Goal: Task Accomplishment & Management: Manage account settings

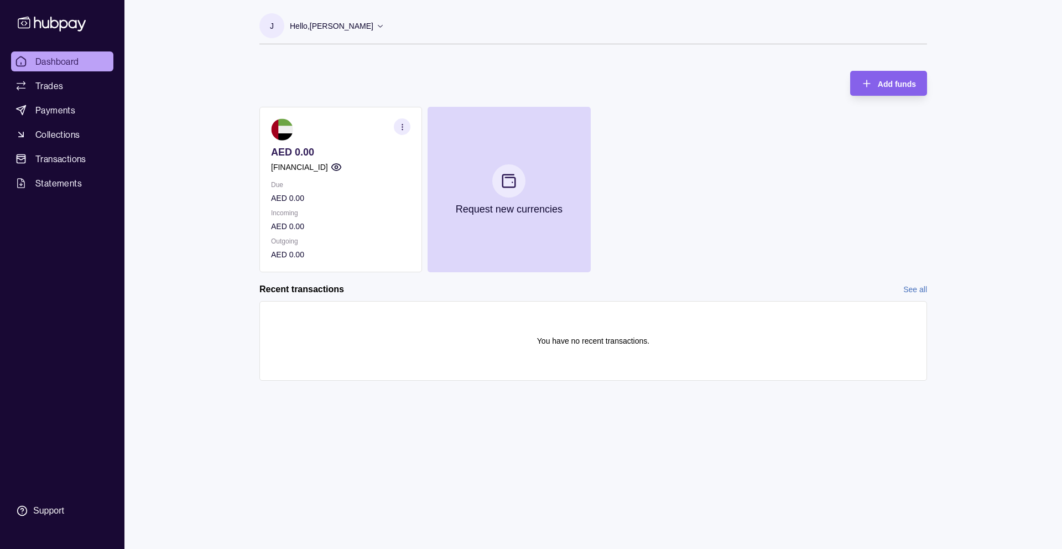
click at [403, 127] on circle "button" at bounding box center [402, 126] width 1 height 1
click at [325, 149] on link "View account details" at bounding box center [325, 154] width 70 height 12
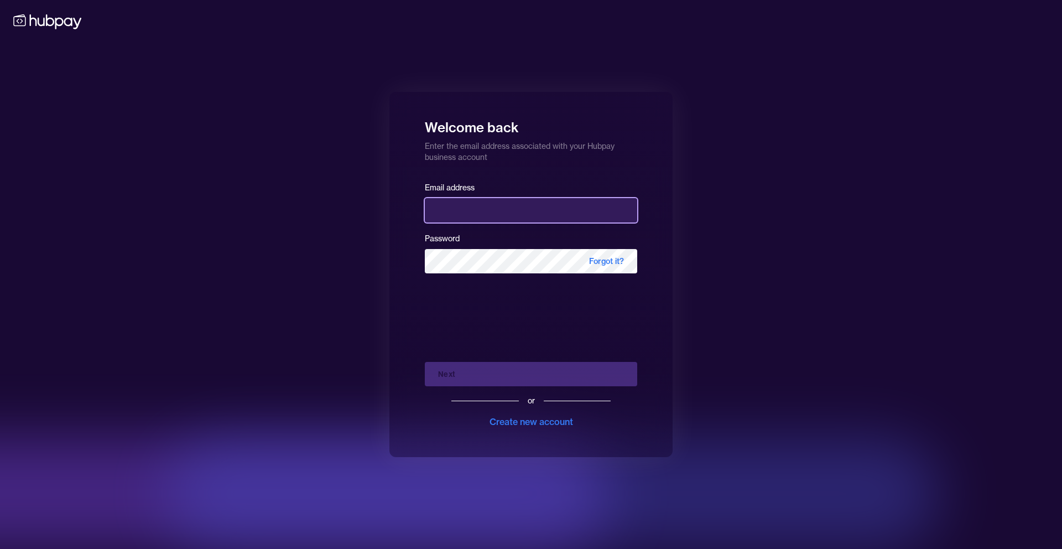
click at [472, 205] on input "email" at bounding box center [531, 210] width 212 height 24
type input "**********"
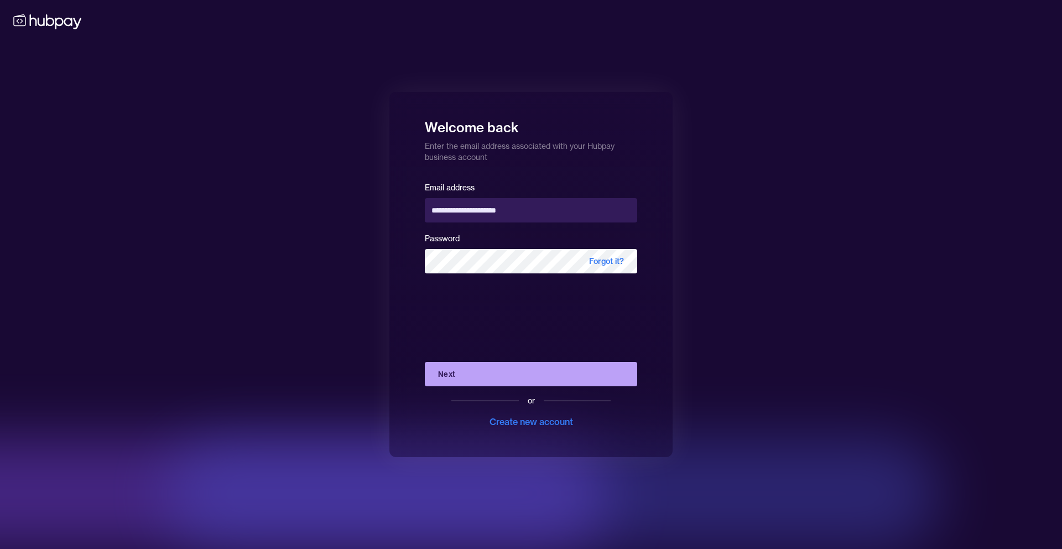
click at [519, 371] on button "Next" at bounding box center [531, 374] width 212 height 24
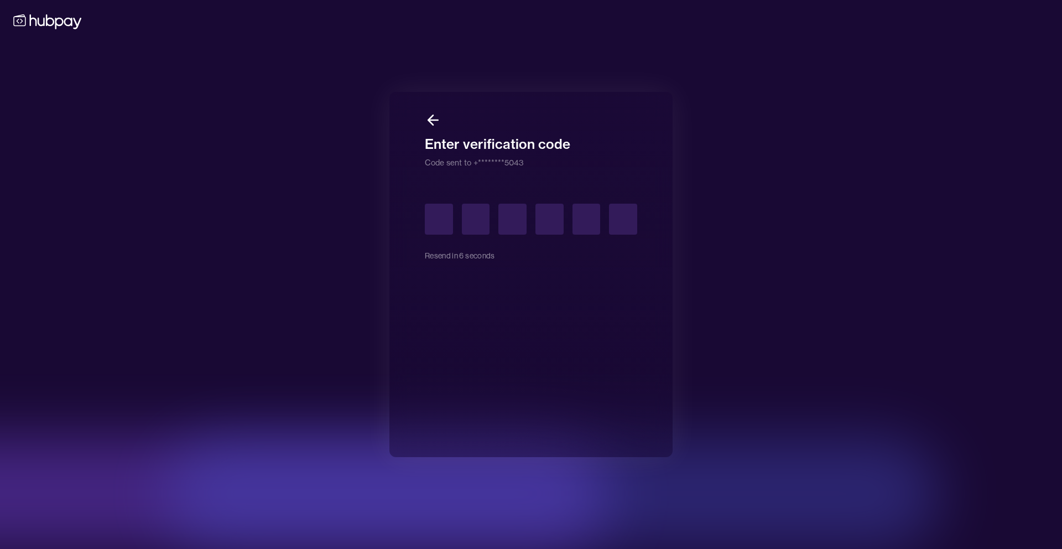
type input "*"
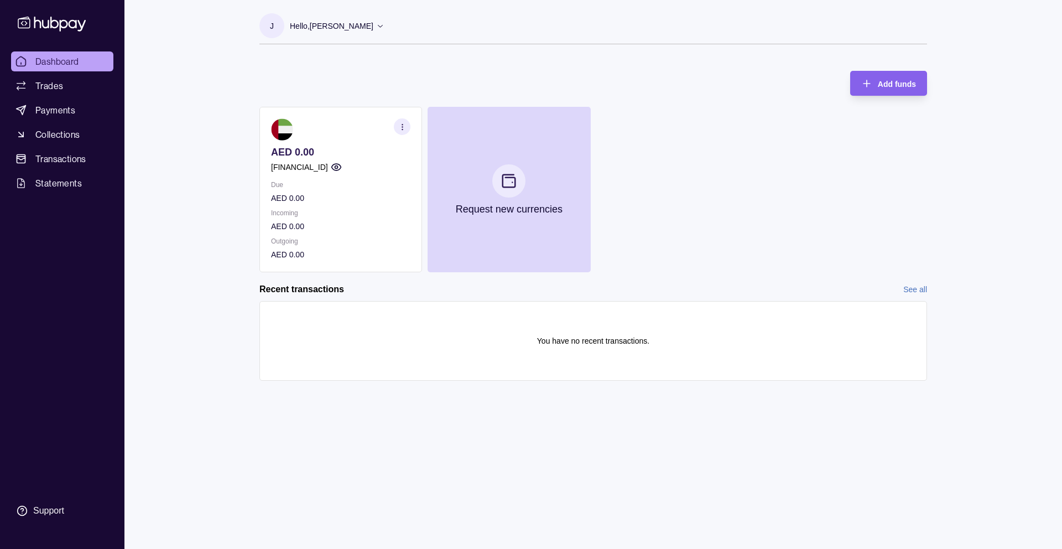
click at [404, 129] on icon "button" at bounding box center [402, 127] width 8 height 8
click at [345, 152] on link "View account details" at bounding box center [325, 154] width 70 height 12
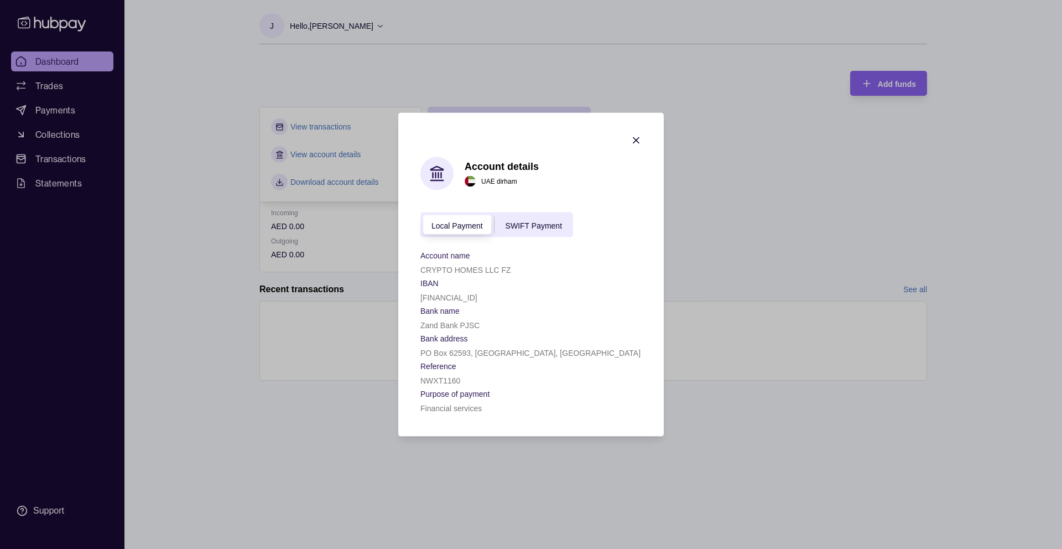
click at [527, 222] on span "SWIFT Payment" at bounding box center [533, 225] width 56 height 9
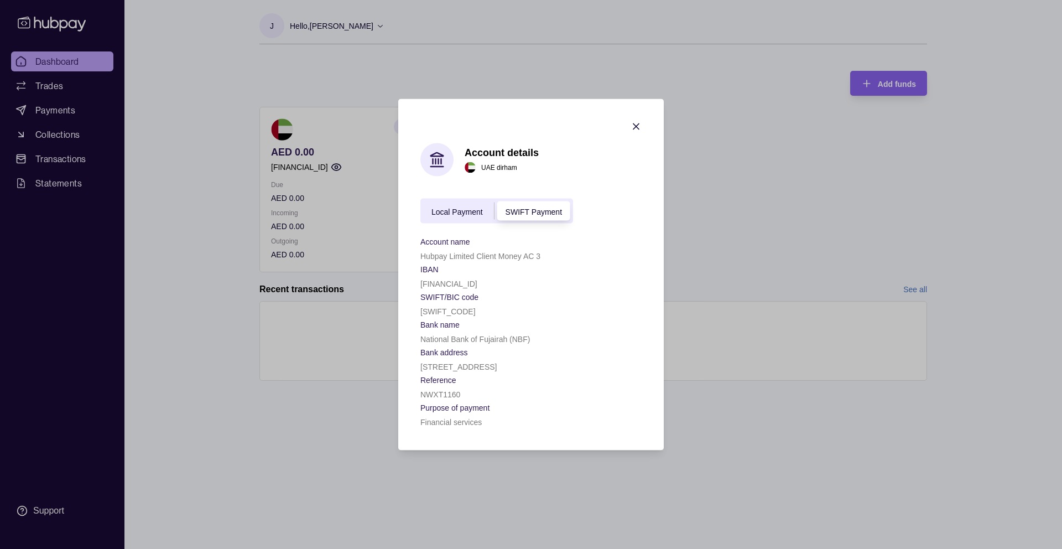
click at [464, 212] on span "Local Payment" at bounding box center [456, 211] width 51 height 9
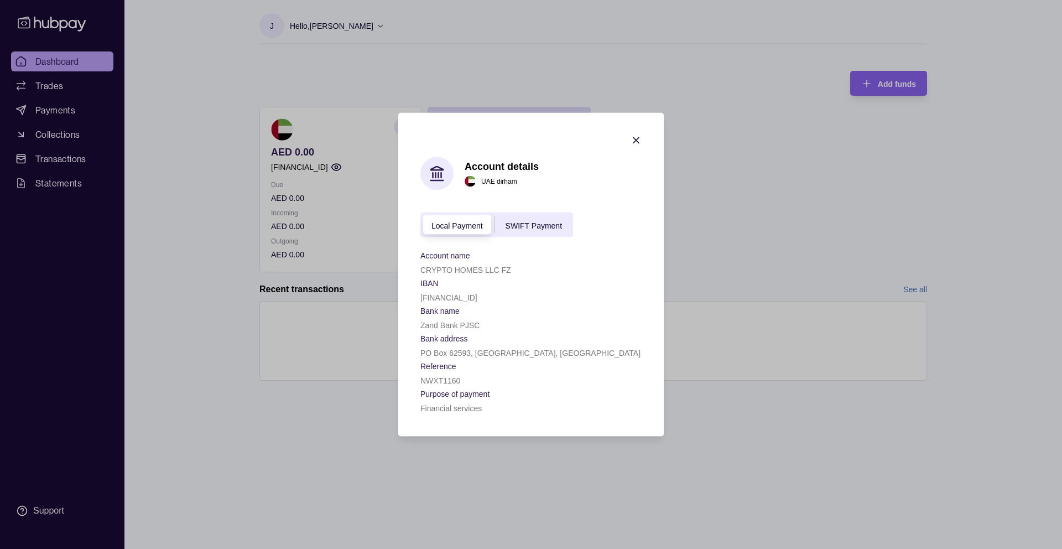
click at [519, 222] on span "SWIFT Payment" at bounding box center [533, 225] width 56 height 9
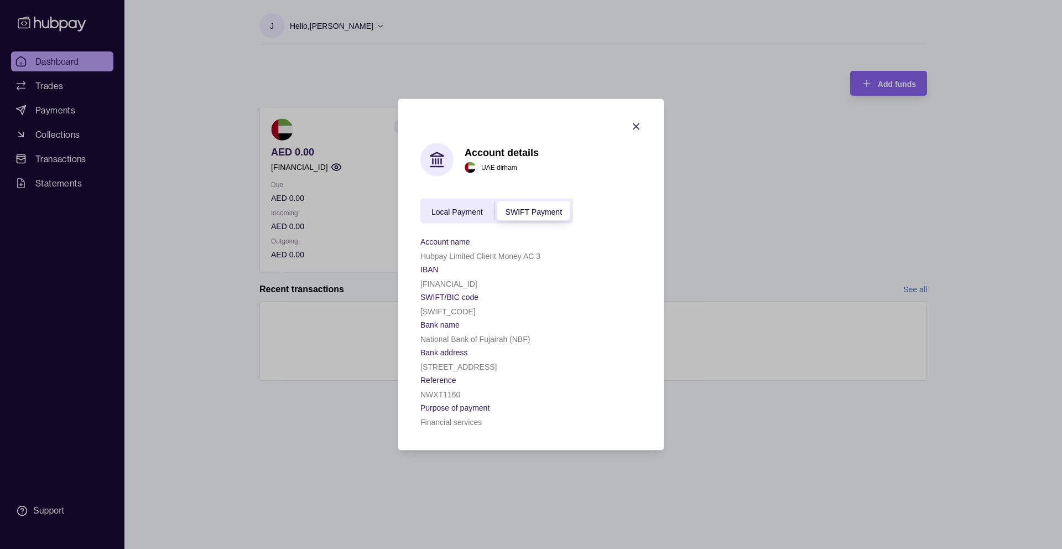
click at [635, 127] on icon "button" at bounding box center [636, 127] width 6 height 6
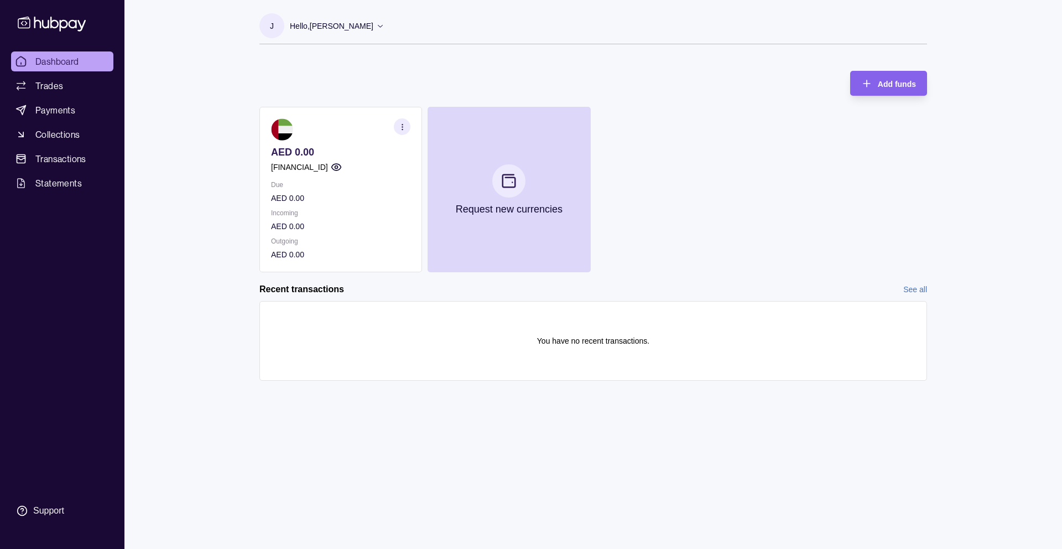
click at [342, 169] on icon "button" at bounding box center [336, 166] width 11 height 11
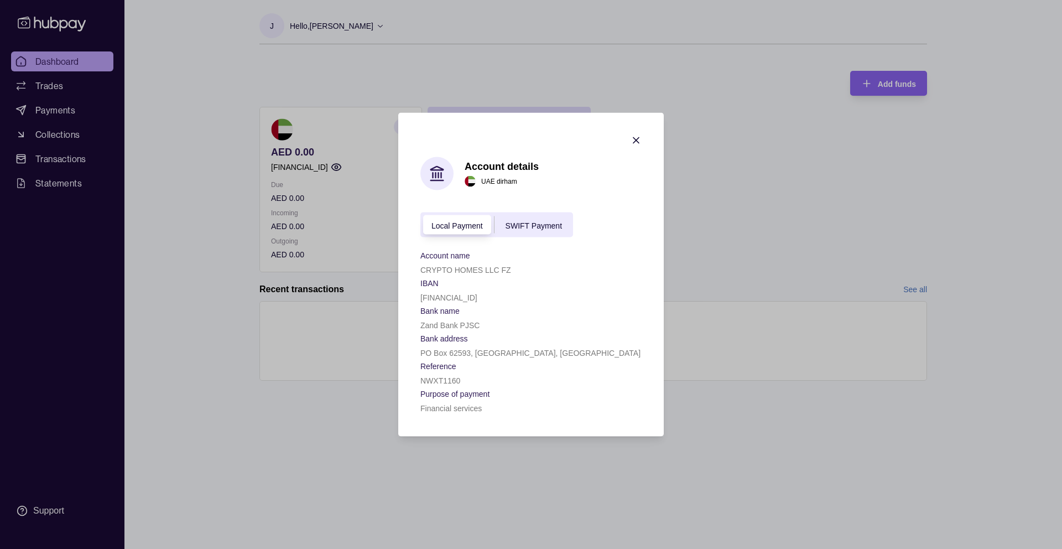
click at [519, 223] on span "SWIFT Payment" at bounding box center [533, 225] width 56 height 9
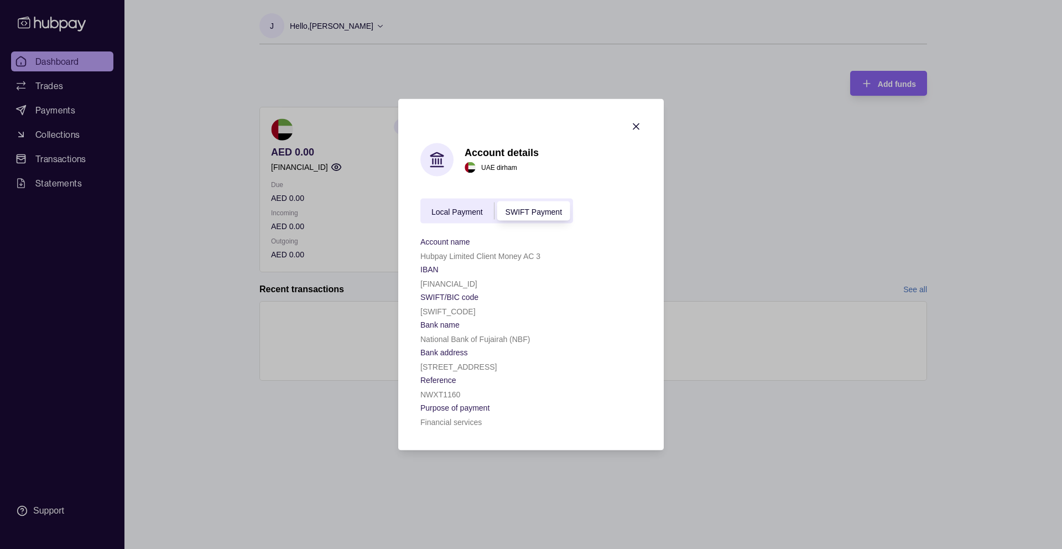
click at [632, 128] on icon "button" at bounding box center [635, 126] width 11 height 11
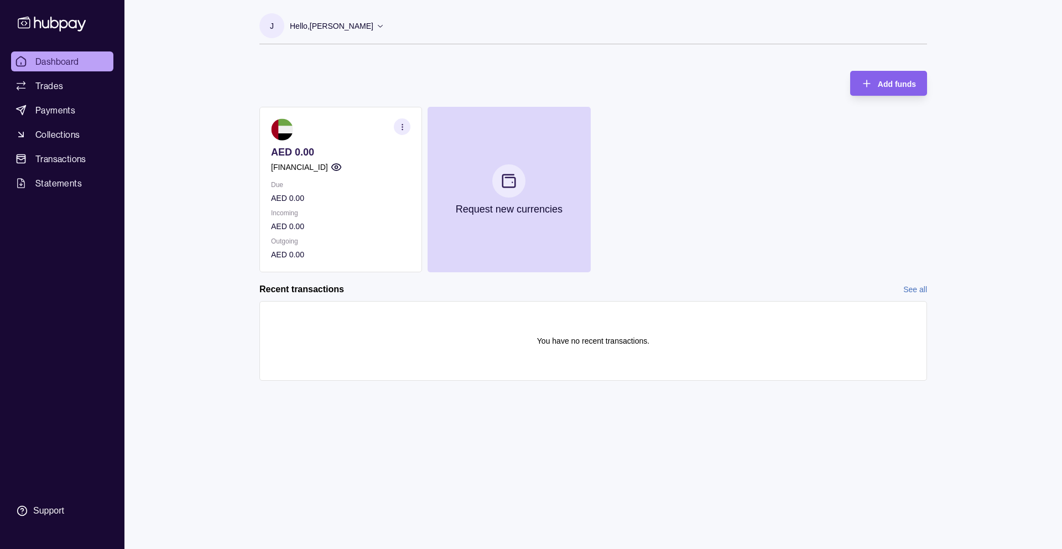
click at [401, 129] on icon "button" at bounding box center [402, 127] width 8 height 8
click at [325, 156] on link "View account details" at bounding box center [325, 154] width 70 height 12
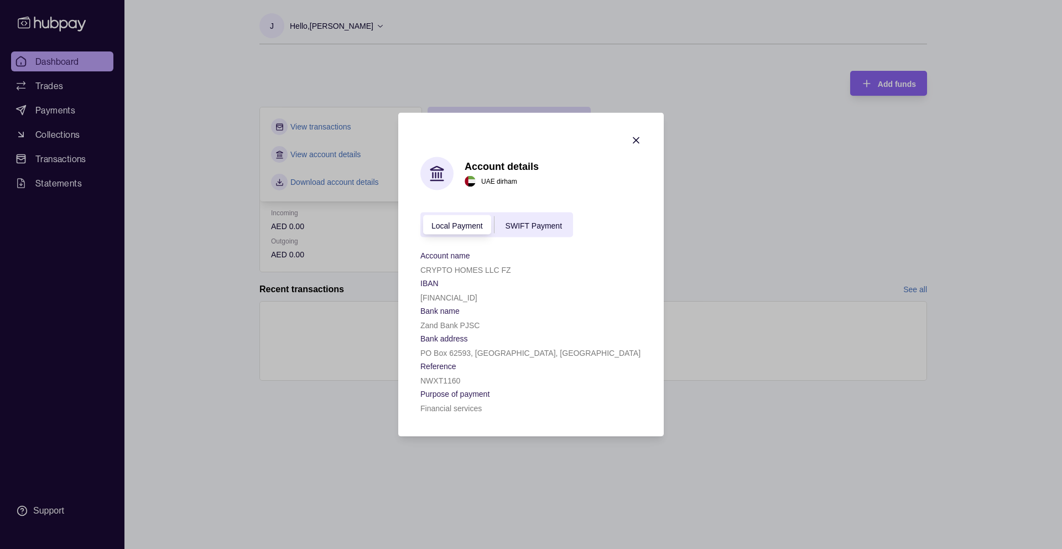
click at [632, 140] on icon "button" at bounding box center [635, 140] width 11 height 11
